Goal: Find specific page/section: Find specific page/section

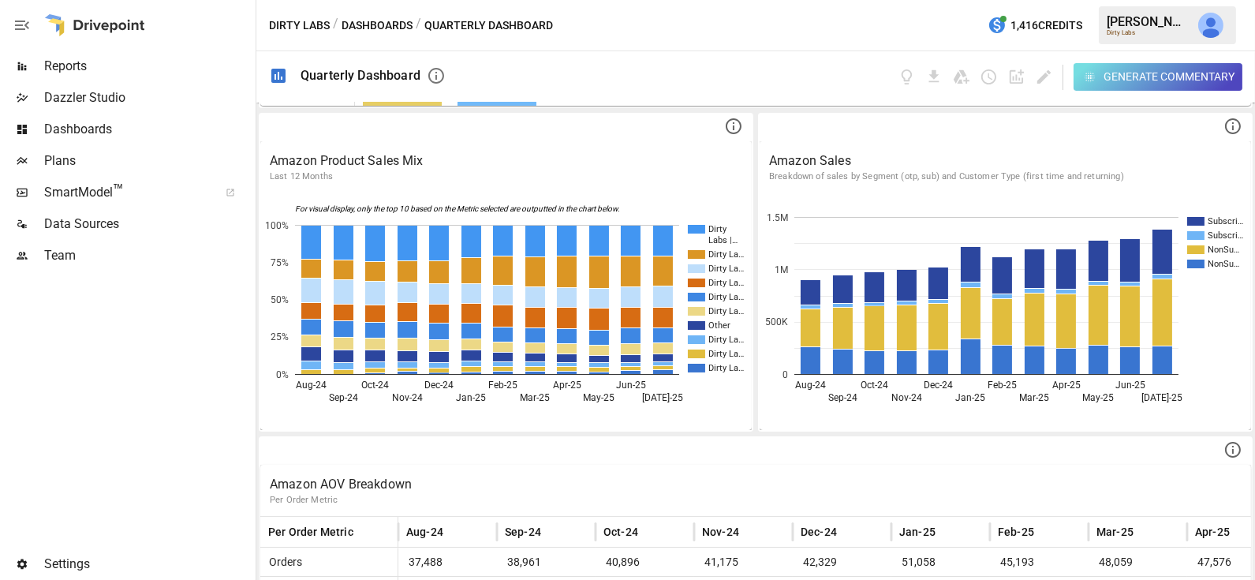
scroll to position [963, 0]
drag, startPoint x: 1171, startPoint y: 312, endPoint x: 893, endPoint y: 237, distance: 288.4
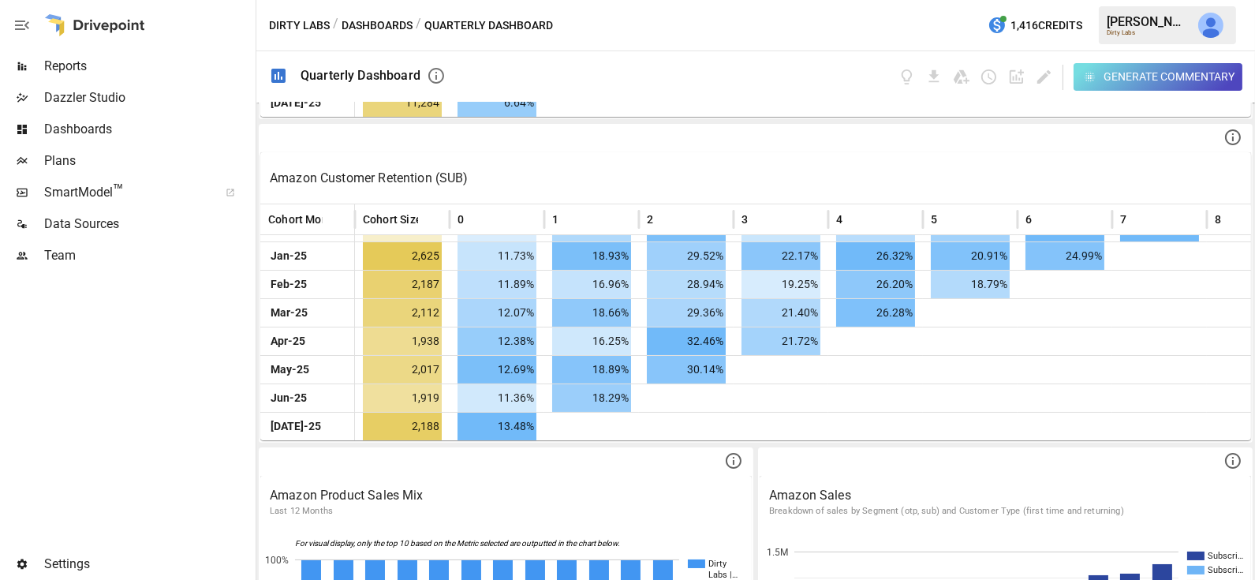
scroll to position [633, 0]
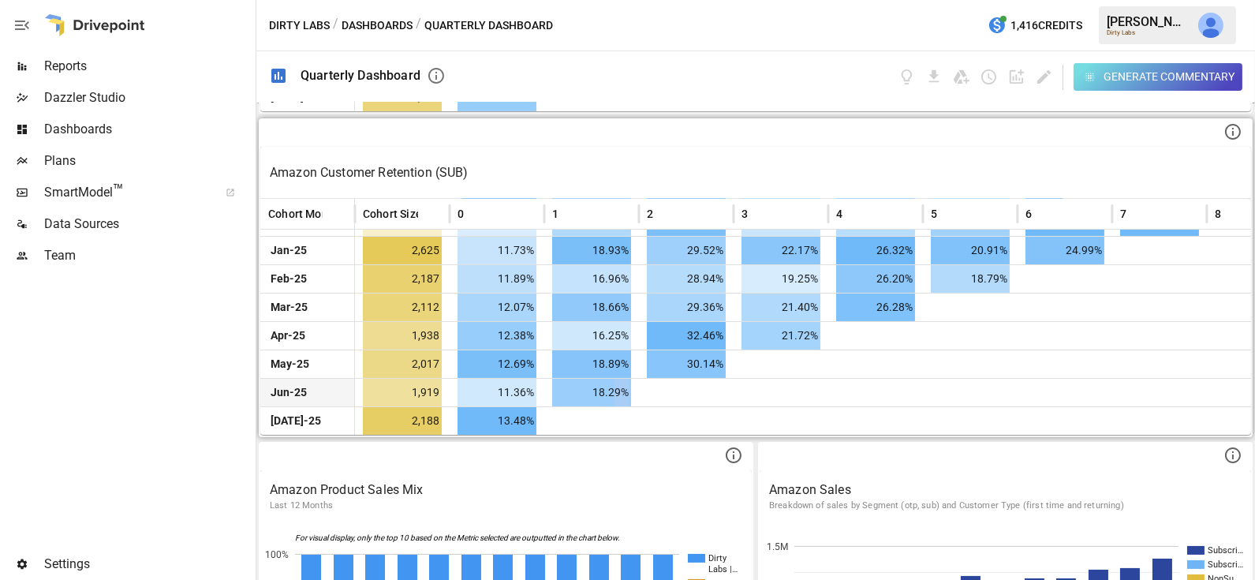
drag, startPoint x: 615, startPoint y: 379, endPoint x: 630, endPoint y: 389, distance: 17.7
click at [630, 389] on span "18.29%" at bounding box center [591, 393] width 79 height 28
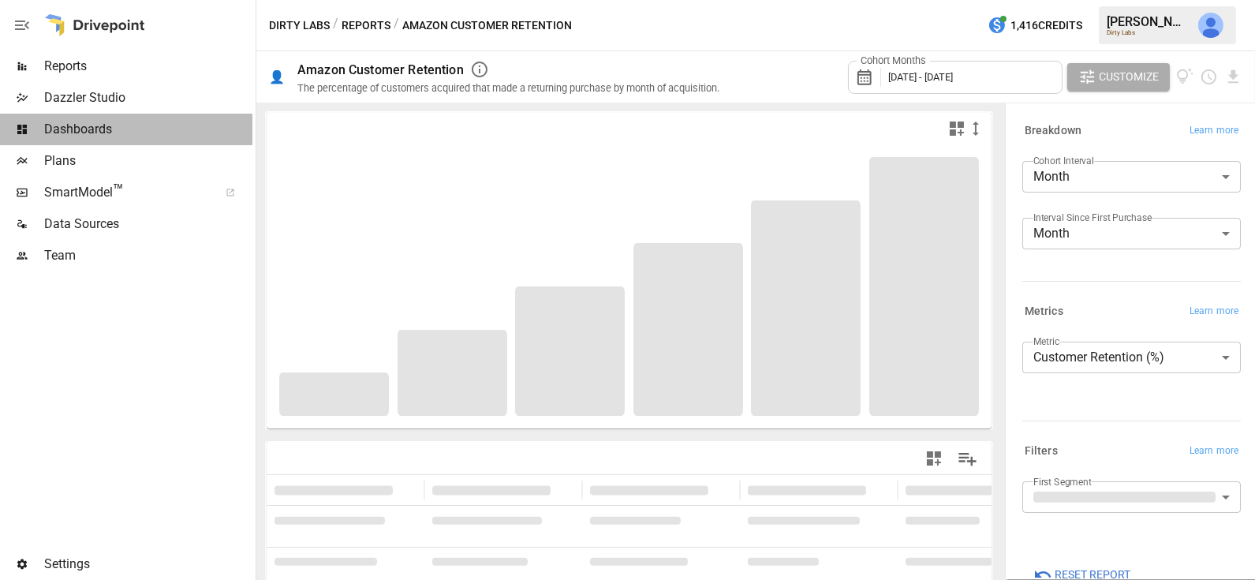
click at [163, 138] on span "Dashboards" at bounding box center [148, 129] width 208 height 19
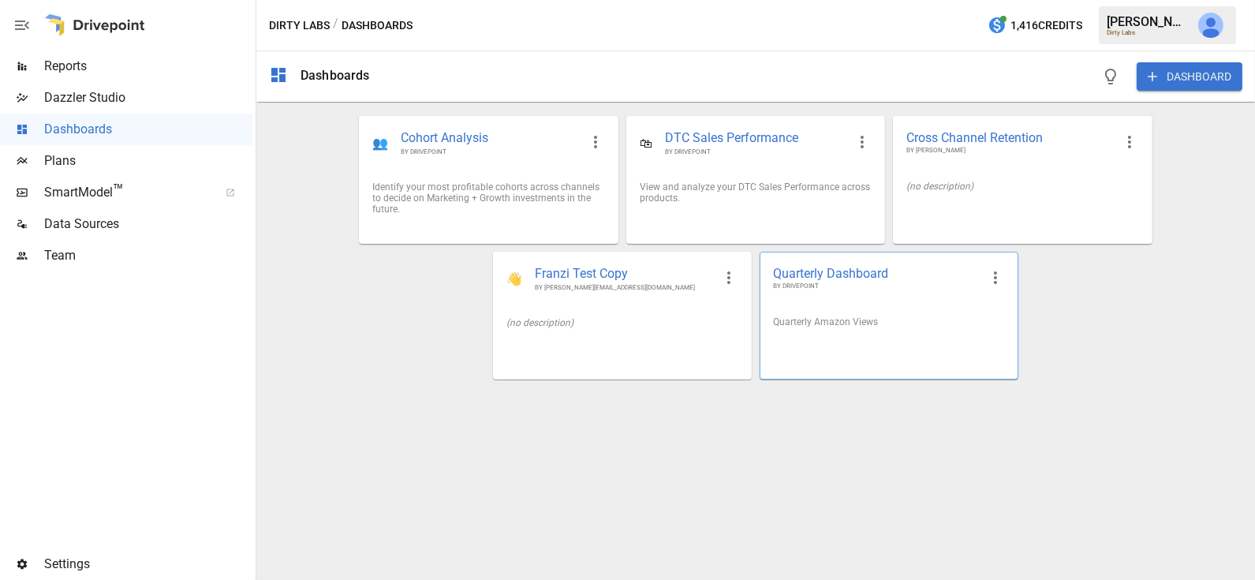
click at [826, 324] on div "Quarterly Amazon Views" at bounding box center [889, 321] width 232 height 11
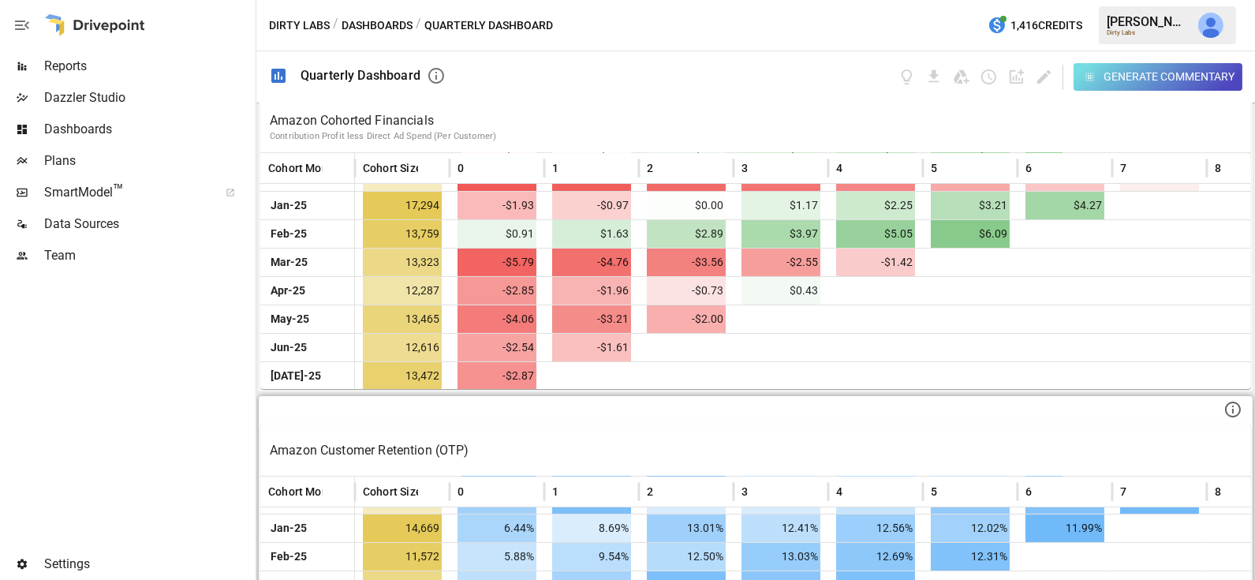
scroll to position [24, 0]
